Goal: Navigation & Orientation: Go to known website

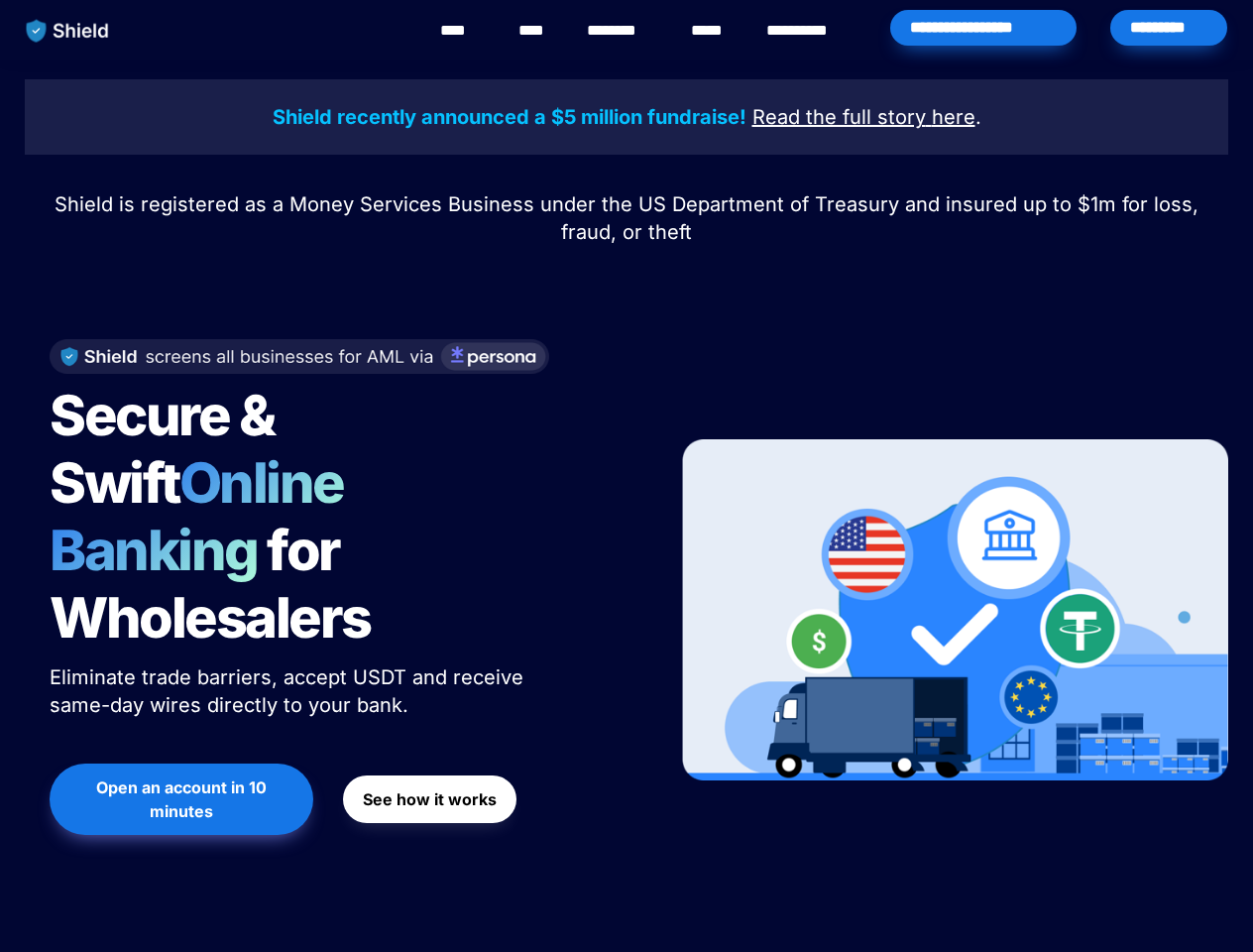
click at [627, 476] on div "Secure & Swift Online Banking for Wholesalers Eliminate trade barriers, accept …" at bounding box center [338, 610] width 628 height 582
click at [67, 31] on img "main navigation" at bounding box center [67, 31] width 102 height 42
